Goal: Information Seeking & Learning: Understand process/instructions

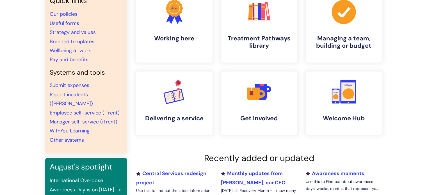
scroll to position [52, 0]
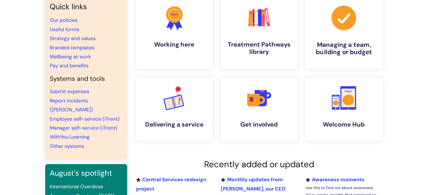
click at [333, 45] on h4 "Managing a team, building or budget" at bounding box center [344, 48] width 69 height 15
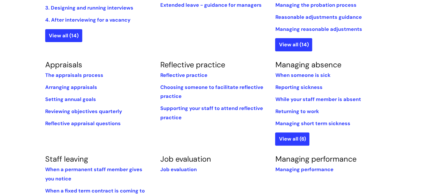
scroll to position [197, 0]
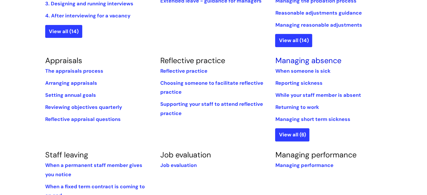
click at [306, 59] on link "Managing absence" at bounding box center [308, 61] width 66 height 10
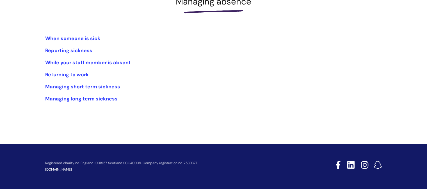
scroll to position [95, 0]
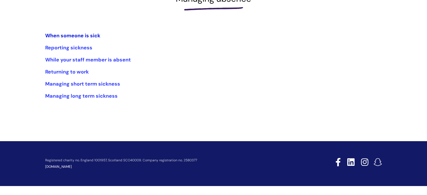
click at [65, 36] on link "When someone is sick" at bounding box center [72, 35] width 55 height 7
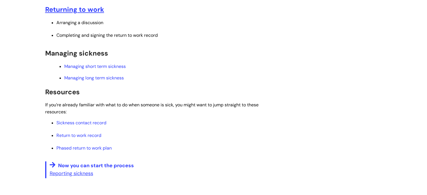
scroll to position [249, 0]
click at [85, 122] on link "Sickness contact record" at bounding box center [81, 122] width 50 height 6
